Goal: Task Accomplishment & Management: Manage account settings

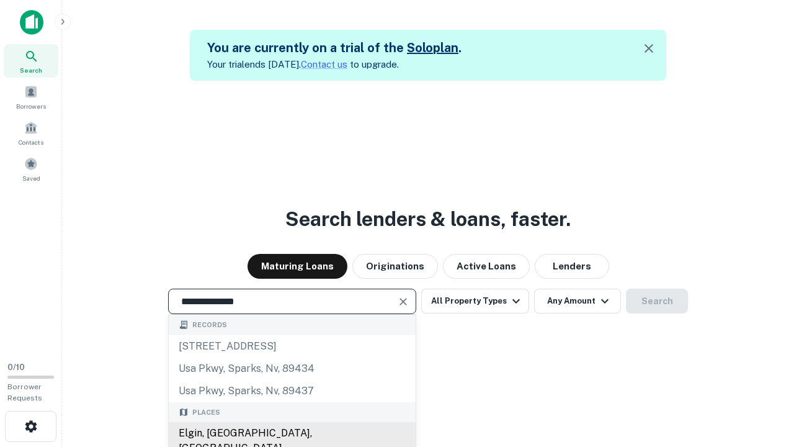
click at [292, 433] on div "Elgin, [GEOGRAPHIC_DATA], [GEOGRAPHIC_DATA]" at bounding box center [292, 440] width 247 height 37
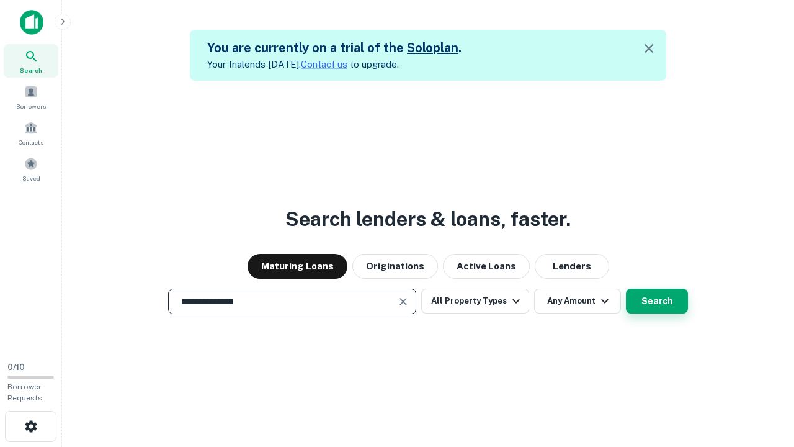
type input "**********"
click at [626, 288] on button "Search" at bounding box center [657, 300] width 62 height 25
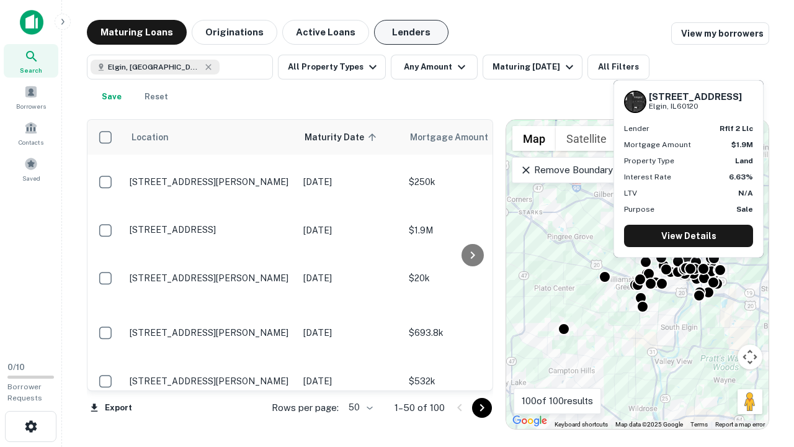
click at [411, 32] on button "Lenders" at bounding box center [411, 32] width 74 height 25
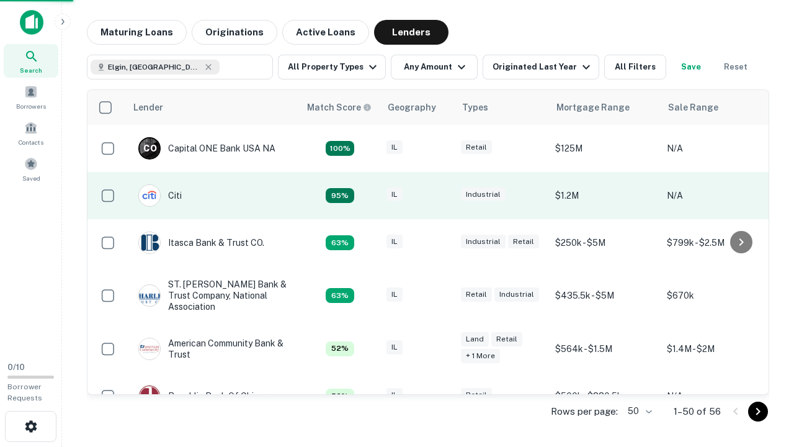
click at [440, 195] on div "IL" at bounding box center [418, 195] width 62 height 17
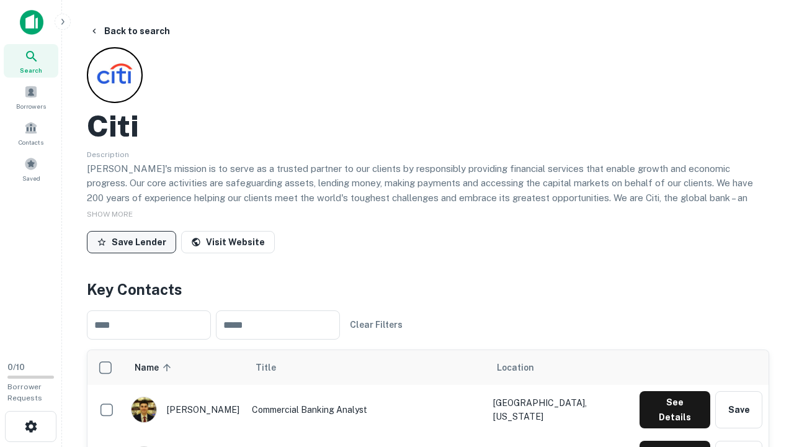
click at [132, 241] on button "Save Lender" at bounding box center [131, 242] width 89 height 22
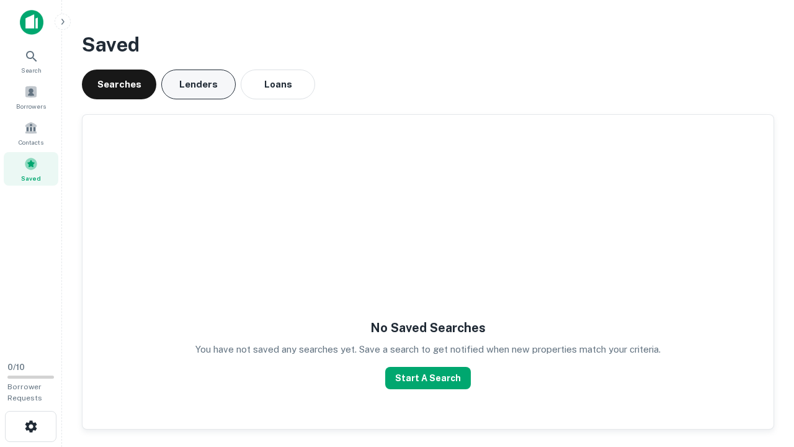
click at [199, 84] on button "Lenders" at bounding box center [198, 84] width 74 height 30
